Goal: Information Seeking & Learning: Check status

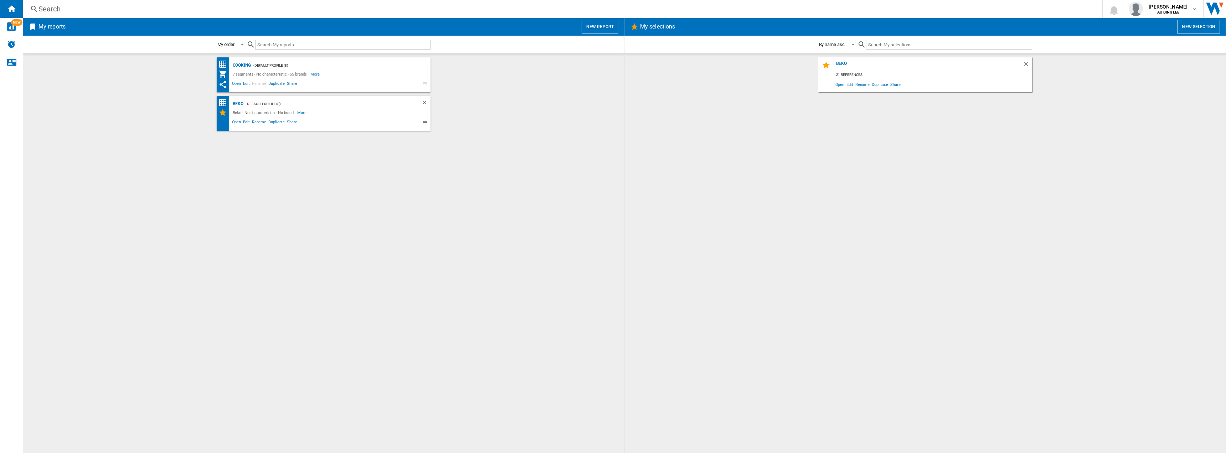
click at [238, 121] on span "Open" at bounding box center [236, 123] width 11 height 9
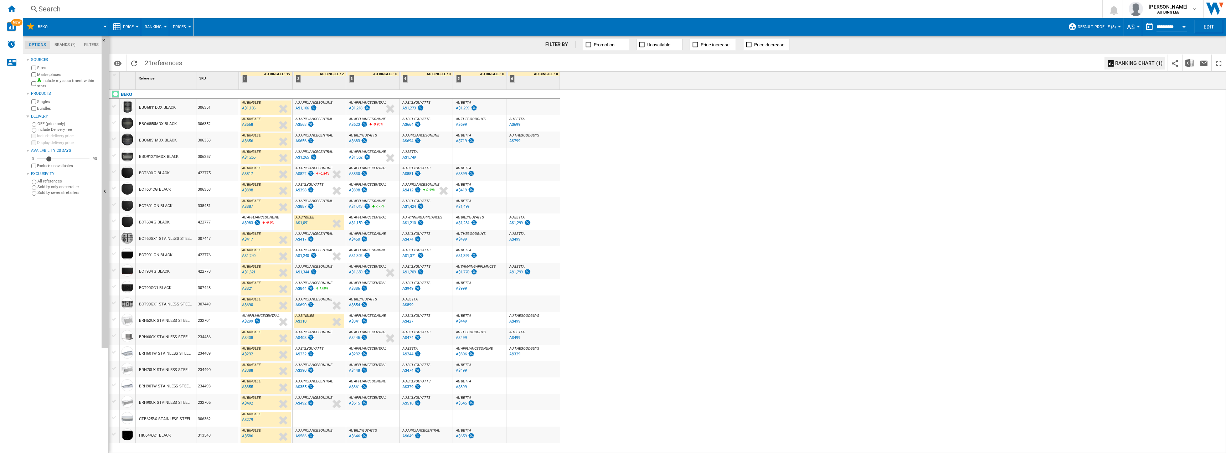
click at [303, 174] on div "A$822" at bounding box center [300, 173] width 11 height 5
click at [245, 222] on div "A$983" at bounding box center [247, 223] width 11 height 5
click at [302, 271] on div "A$1,344" at bounding box center [302, 272] width 14 height 5
click at [249, 270] on div "A$1,321" at bounding box center [249, 272] width 14 height 5
click at [249, 368] on div "A$388" at bounding box center [247, 370] width 11 height 5
